Goal: Find specific page/section: Find specific page/section

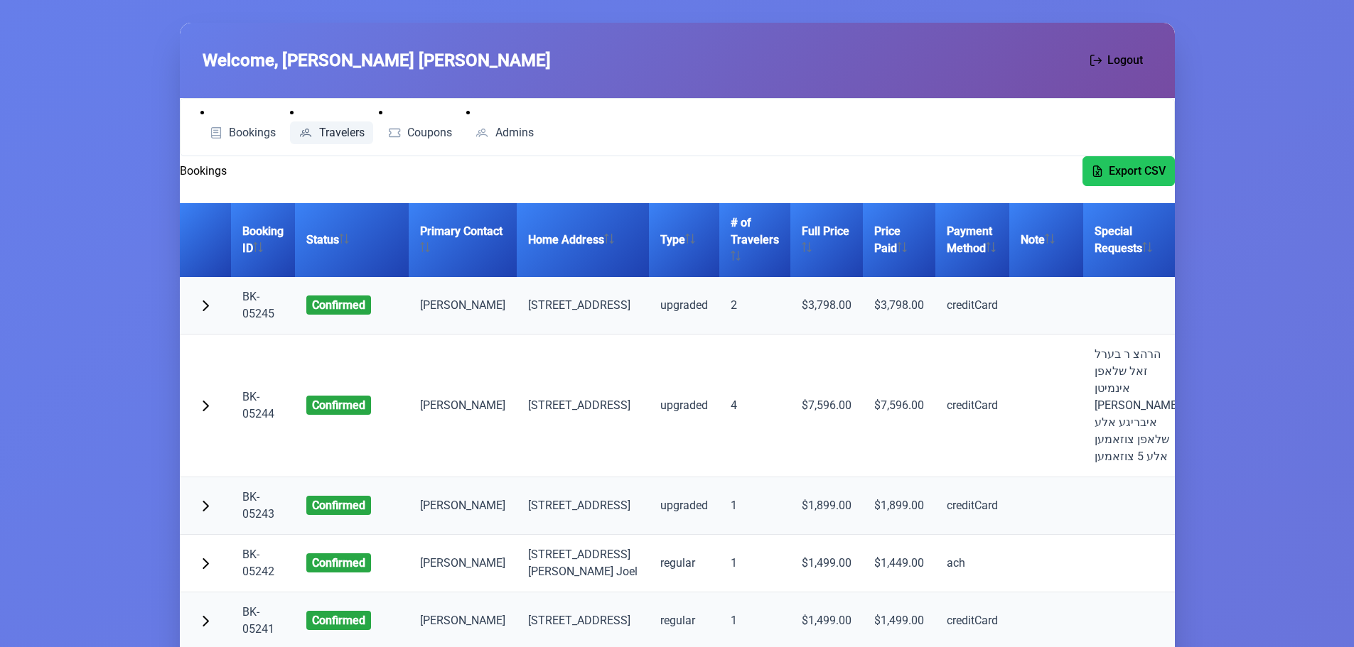
click at [336, 128] on span "Travelers" at bounding box center [341, 132] width 45 height 11
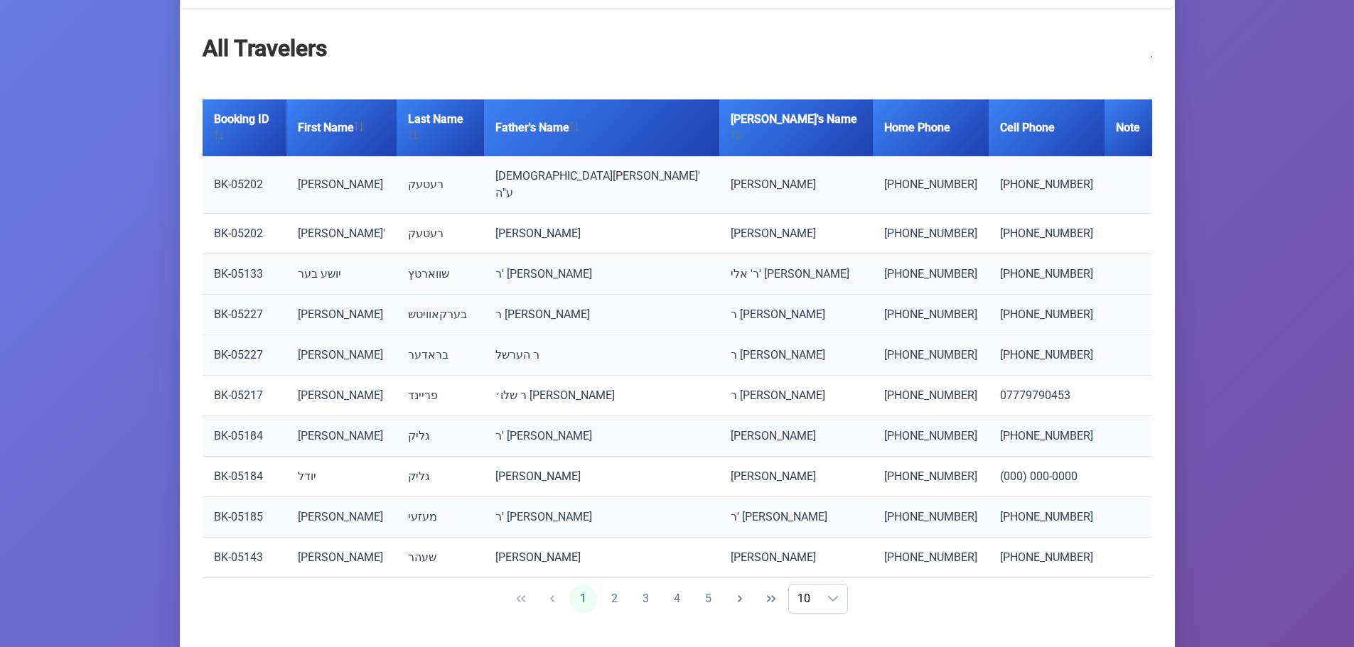
scroll to position [149, 0]
click at [828, 593] on icon "dropdown trigger" at bounding box center [832, 598] width 11 height 11
click at [817, 584] on span "10" at bounding box center [804, 598] width 30 height 28
click at [819, 584] on div "dropdown trigger" at bounding box center [833, 598] width 28 height 28
click at [820, 544] on li "50" at bounding box center [824, 558] width 45 height 28
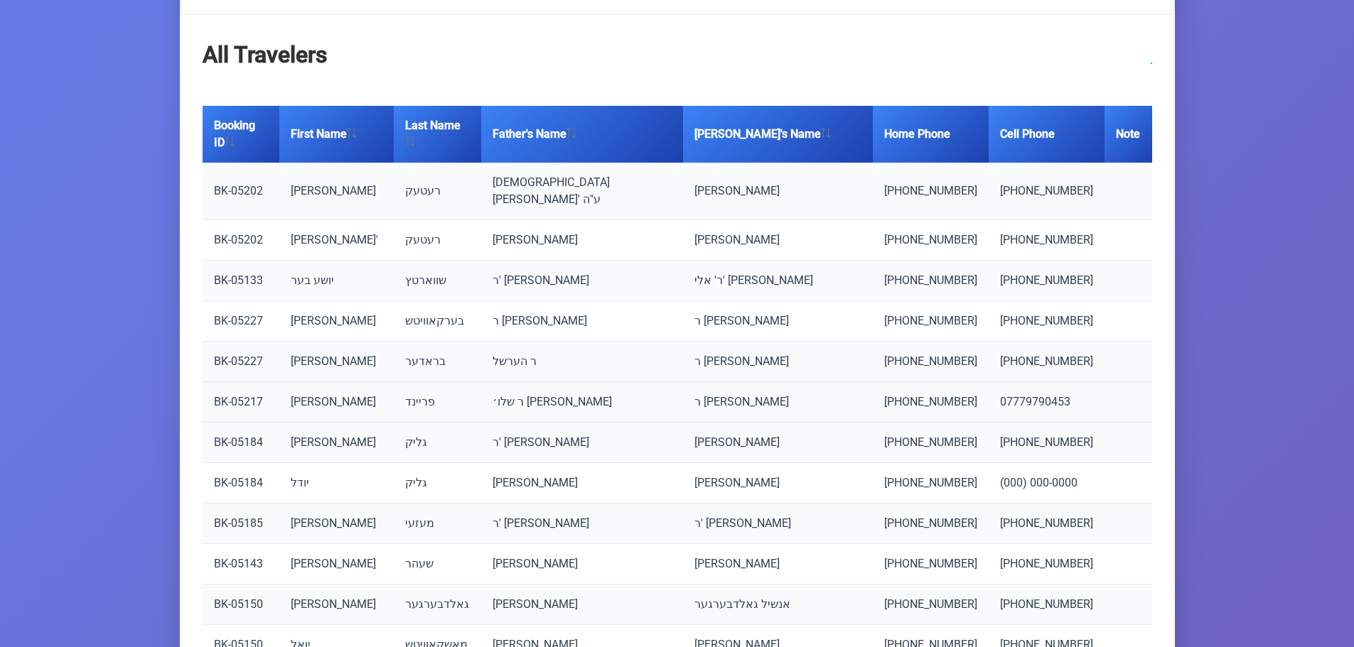
scroll to position [0, 0]
